Goal: Information Seeking & Learning: Learn about a topic

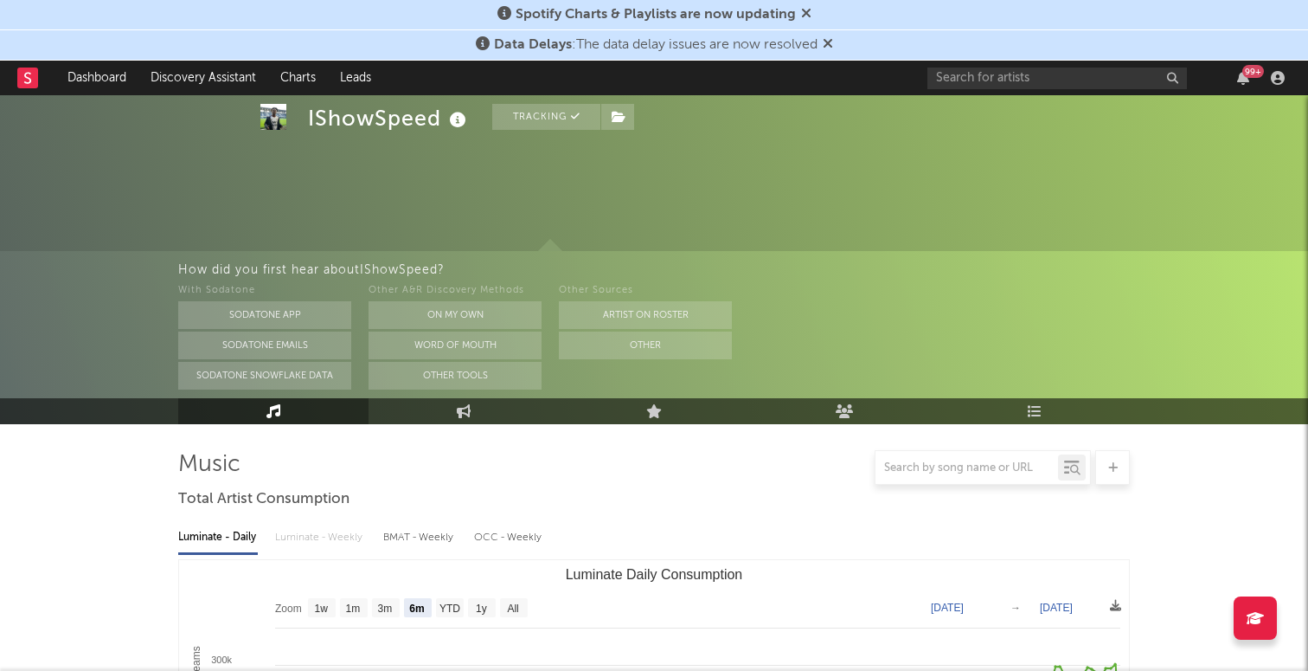
select select "6m"
select select "1w"
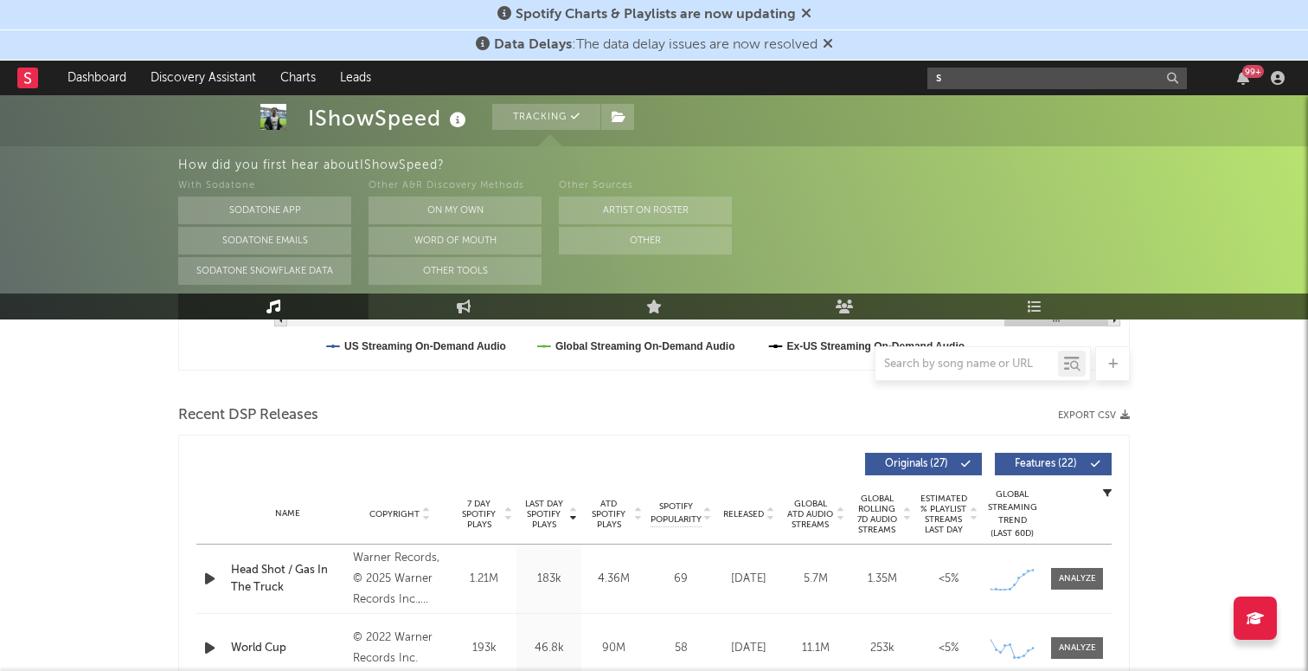
click at [979, 77] on input "s" at bounding box center [1058, 78] width 260 height 22
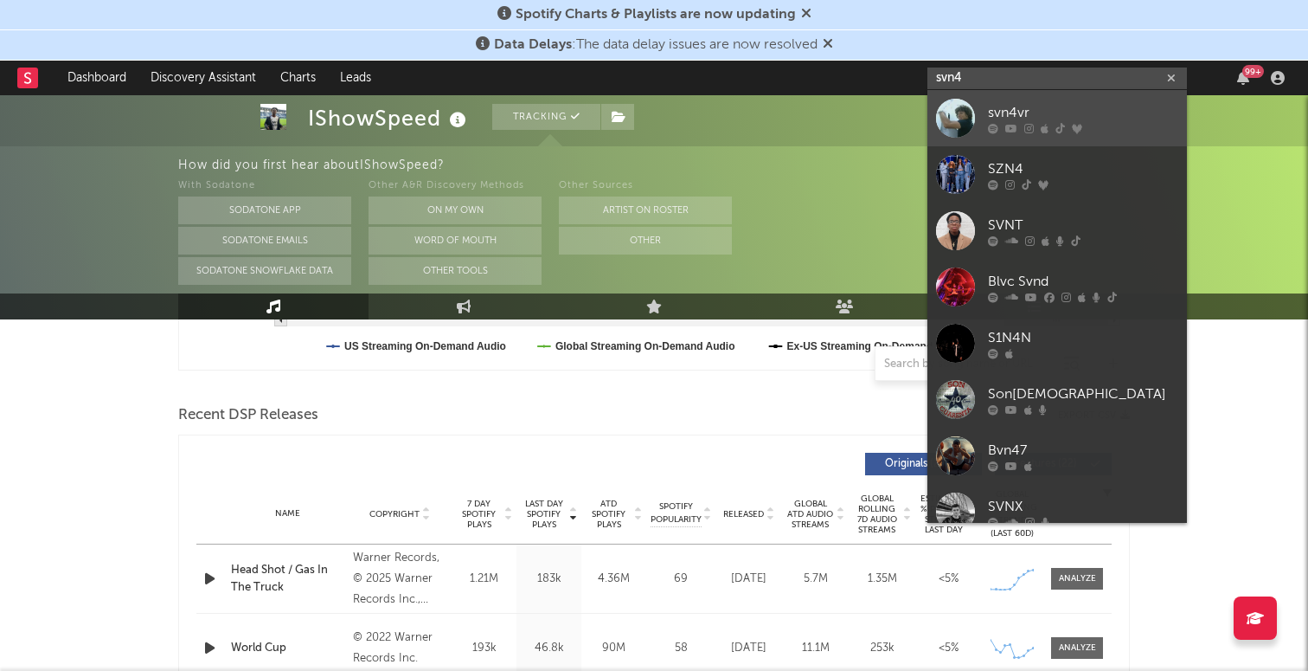
type input "svn4"
click at [1005, 112] on div "svn4vr" at bounding box center [1083, 112] width 190 height 21
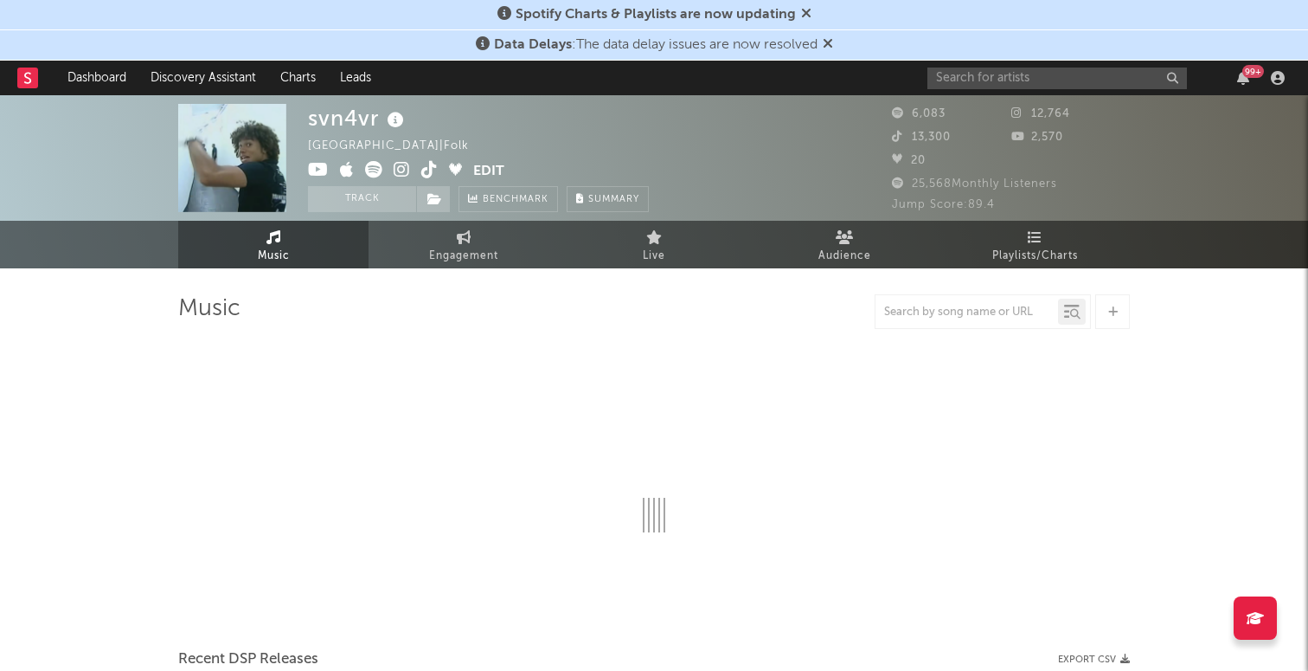
select select "1w"
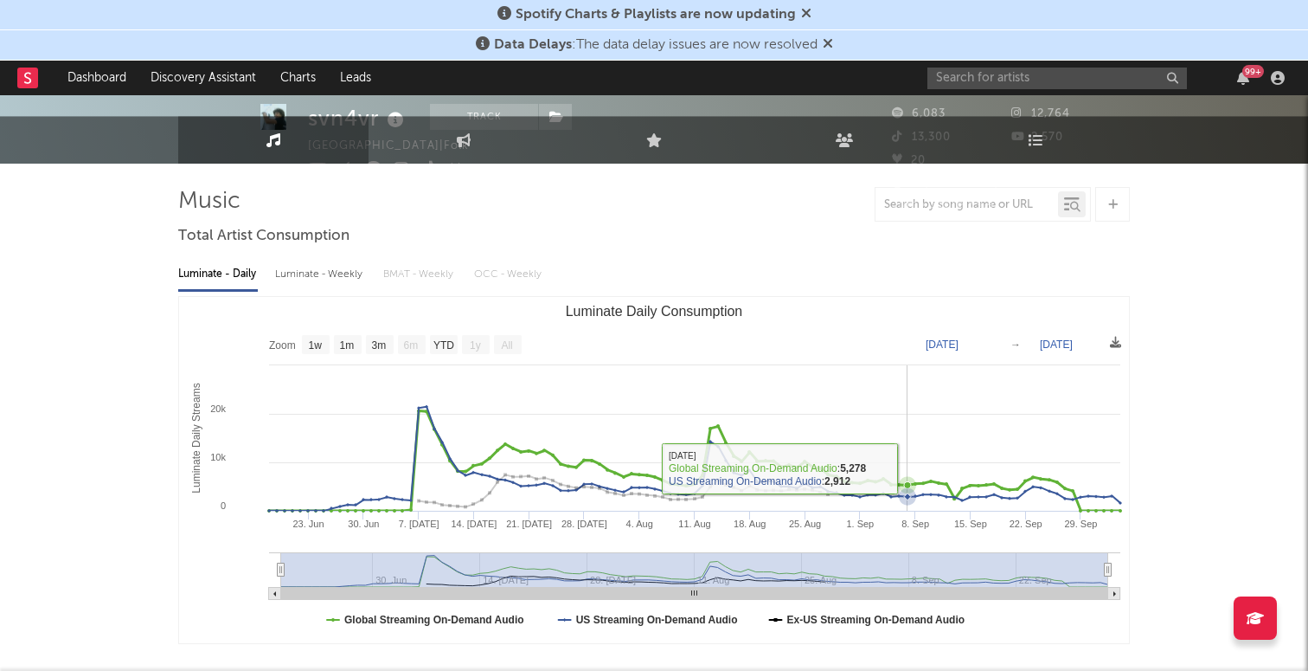
scroll to position [534, 0]
